Goal: Information Seeking & Learning: Learn about a topic

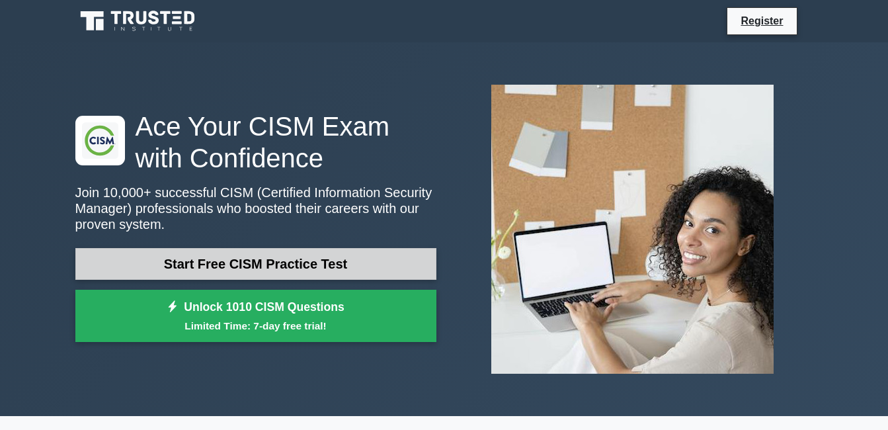
drag, startPoint x: 0, startPoint y: 0, endPoint x: 356, endPoint y: 268, distance: 445.6
click at [356, 268] on link "Start Free CISM Practice Test" at bounding box center [255, 264] width 361 height 32
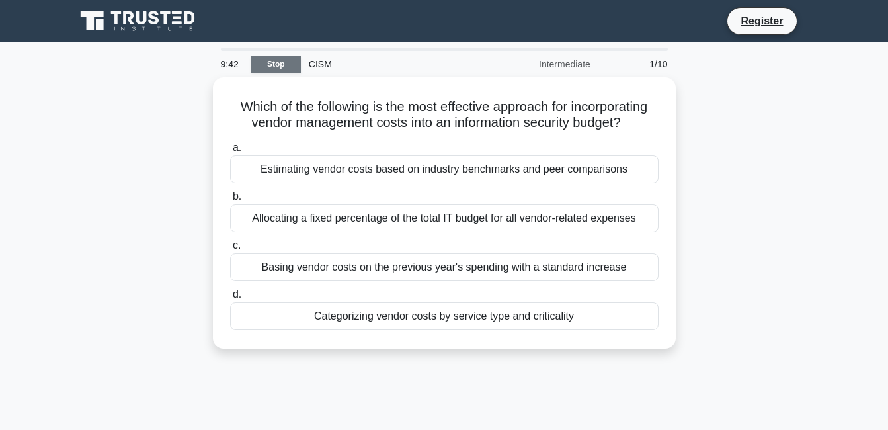
click at [270, 63] on link "Stop" at bounding box center [276, 64] width 50 height 17
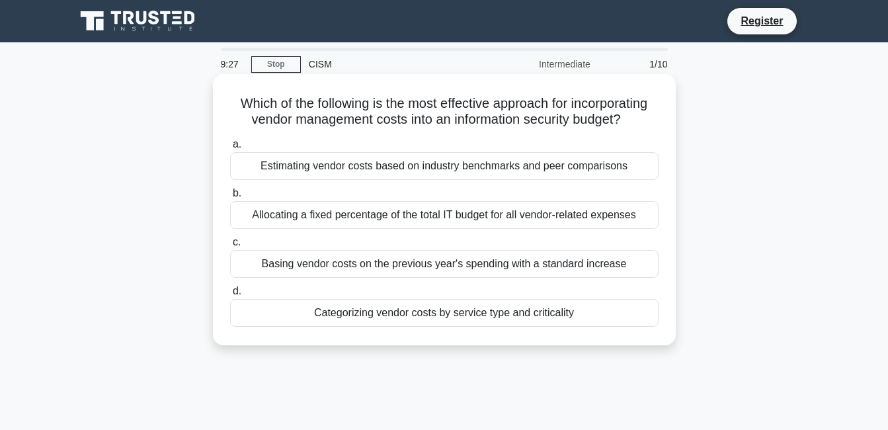
click at [385, 230] on div "a. Estimating vendor costs based on industry benchmarks and peer comparisons b.…" at bounding box center [444, 232] width 444 height 196
click at [389, 224] on div "Allocating a fixed percentage of the total IT budget for all vendor-related exp…" at bounding box center [444, 215] width 428 height 28
click at [230, 198] on input "b. Allocating a fixed percentage of the total IT budget for all vendor-related …" at bounding box center [230, 193] width 0 height 9
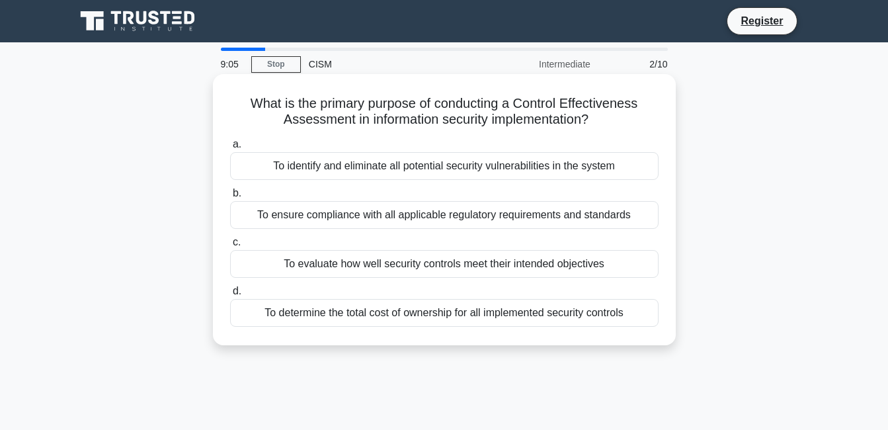
click at [324, 265] on div "To evaluate how well security controls meet their intended objectives" at bounding box center [444, 264] width 428 height 28
click at [230, 247] on input "c. To evaluate how well security controls meet their intended objectives" at bounding box center [230, 242] width 0 height 9
